Goal: Task Accomplishment & Management: Manage account settings

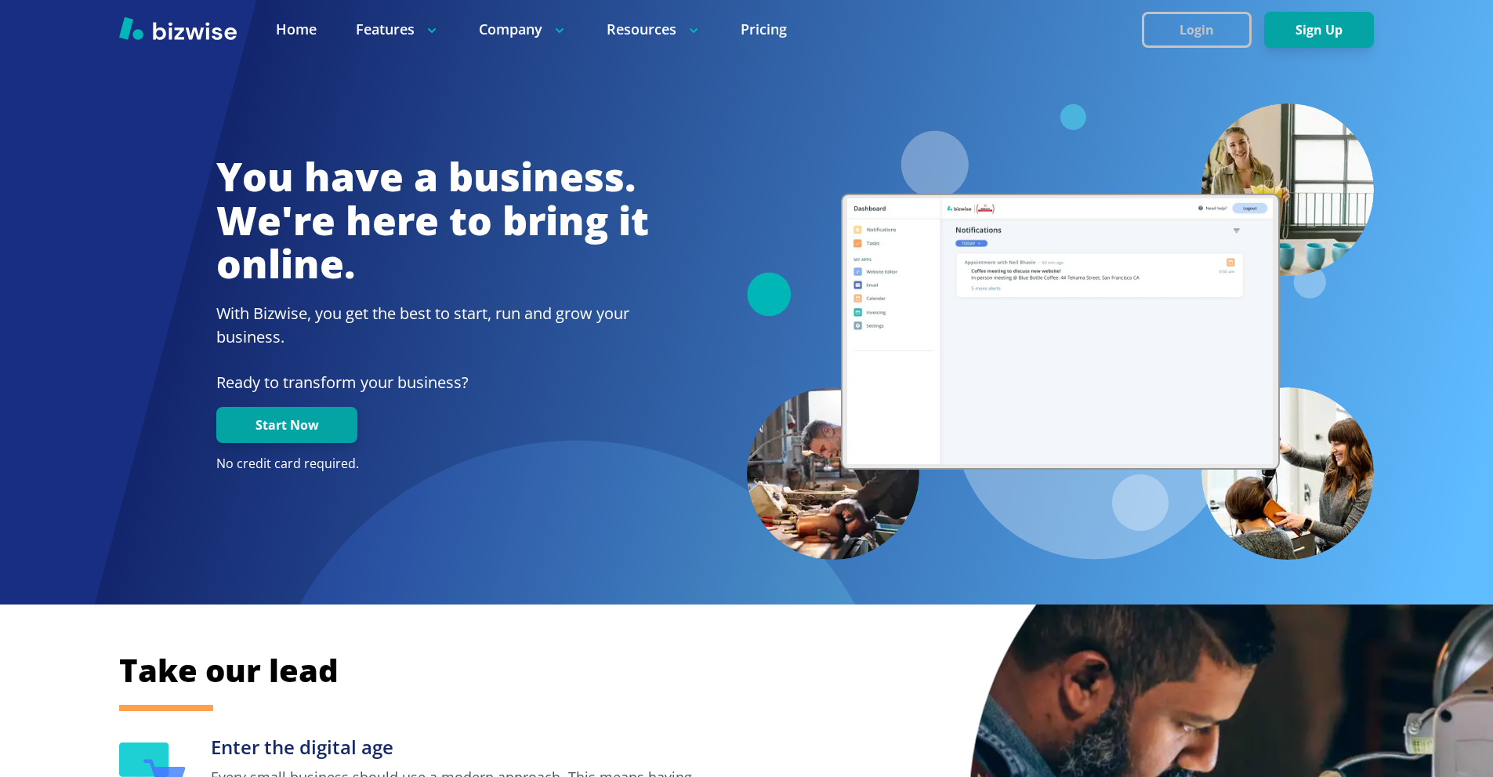
click at [1147, 21] on button "Login" at bounding box center [1197, 30] width 110 height 36
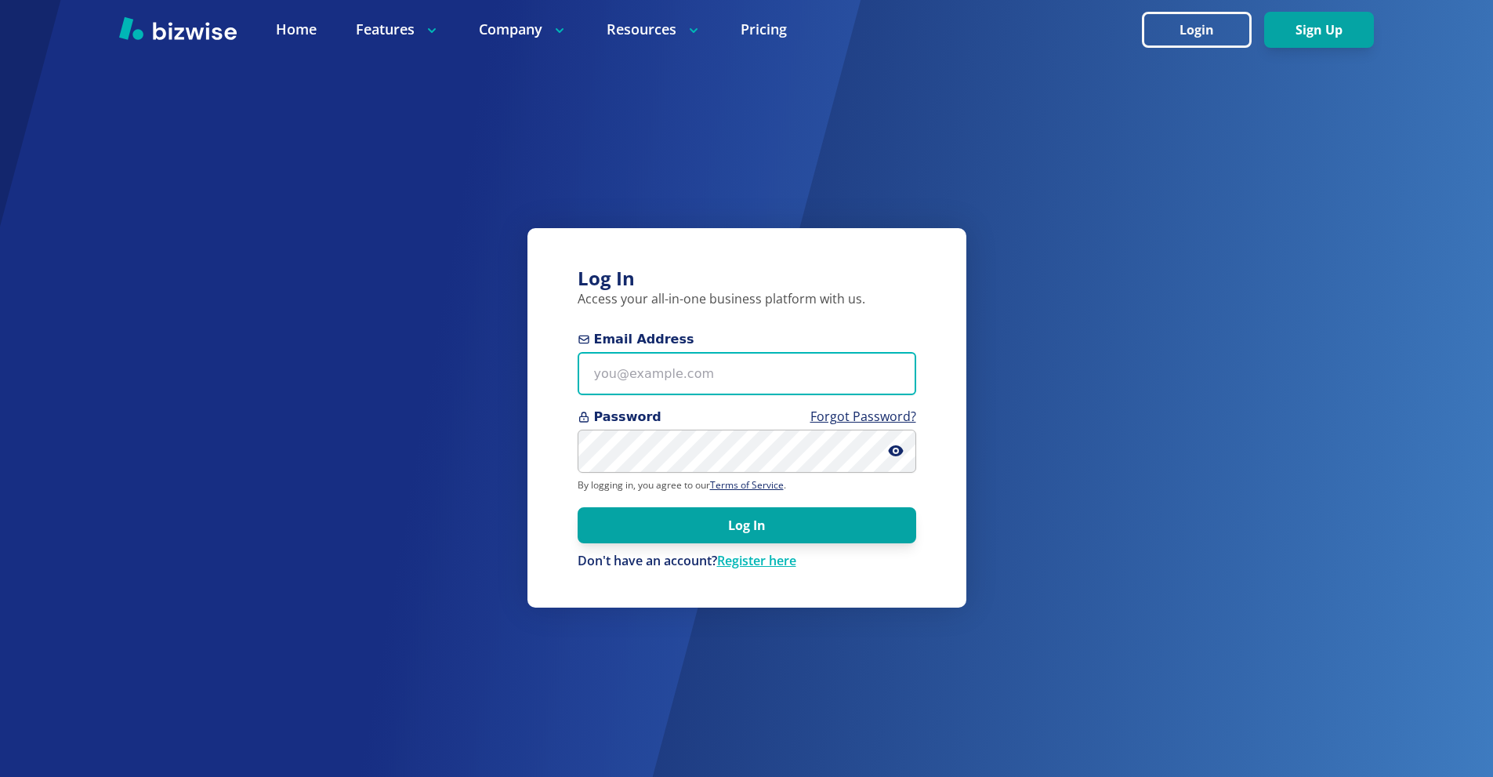
click at [741, 370] on input "Email Address" at bounding box center [747, 373] width 339 height 43
paste input "[EMAIL_ADDRESS][DOMAIN_NAME]"
type input "[EMAIL_ADDRESS][DOMAIN_NAME]"
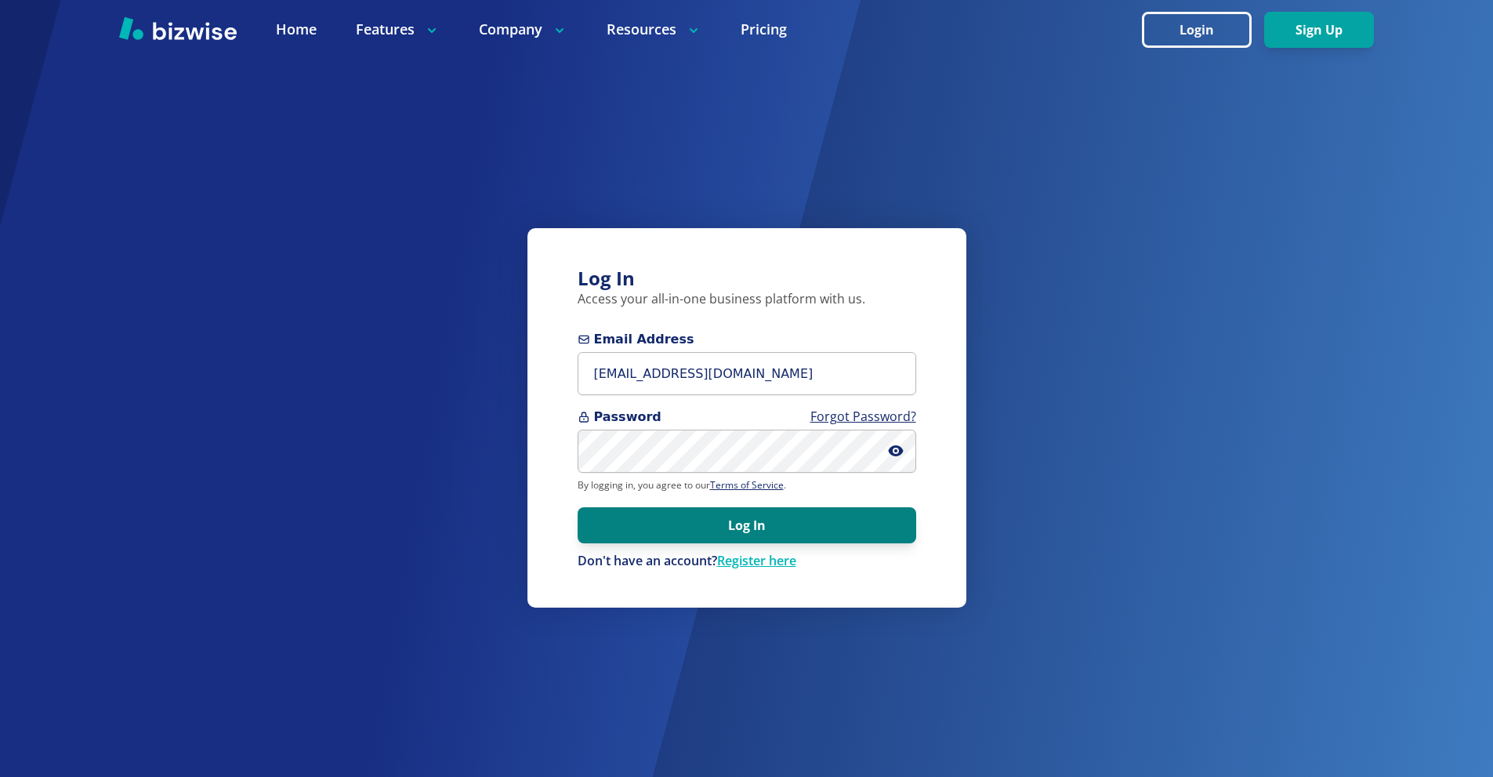
click at [765, 524] on button "Log In" at bounding box center [747, 525] width 339 height 36
